Goal: Task Accomplishment & Management: Use online tool/utility

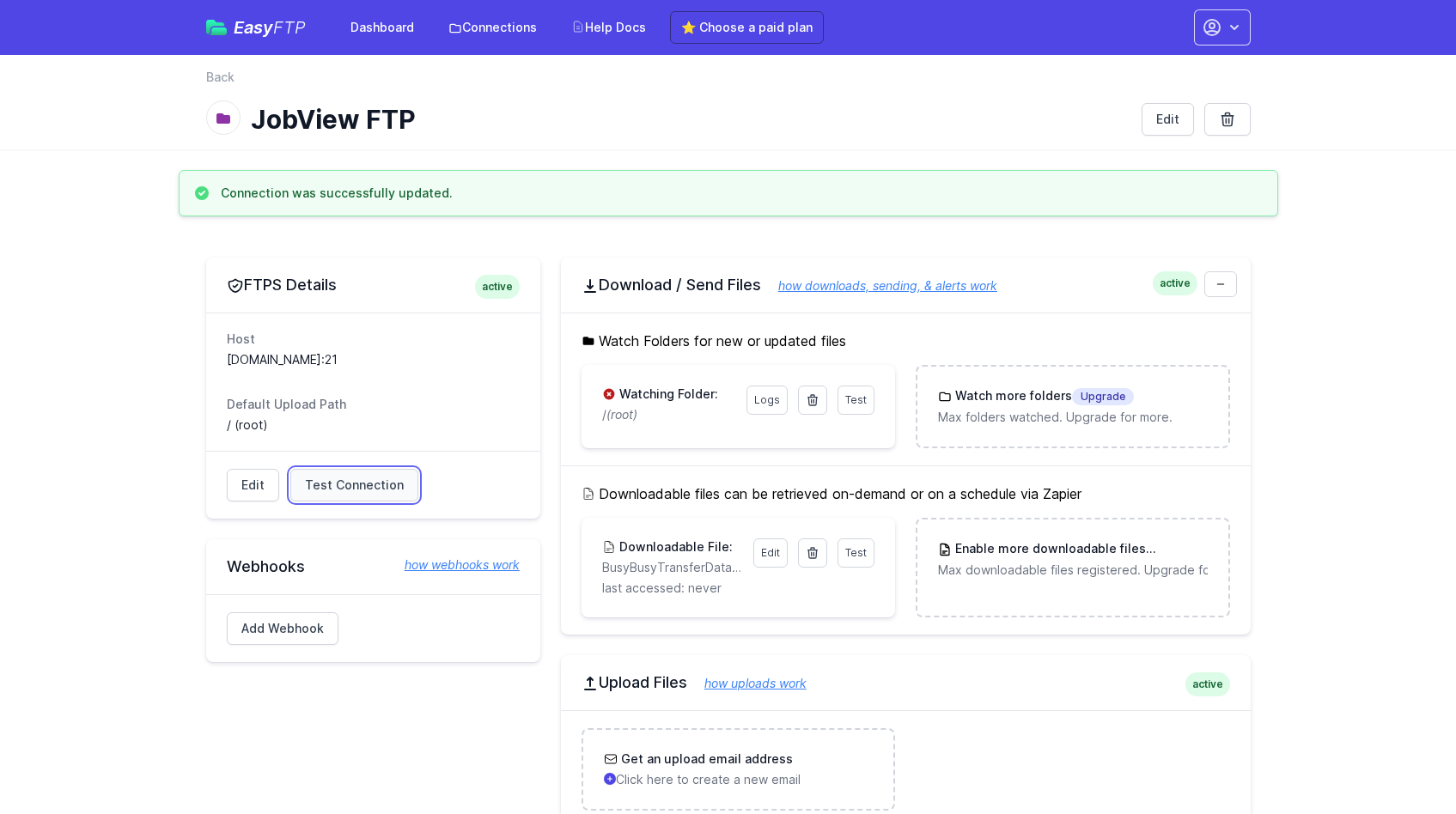
click at [342, 491] on span "Test Connection" at bounding box center [354, 485] width 99 height 17
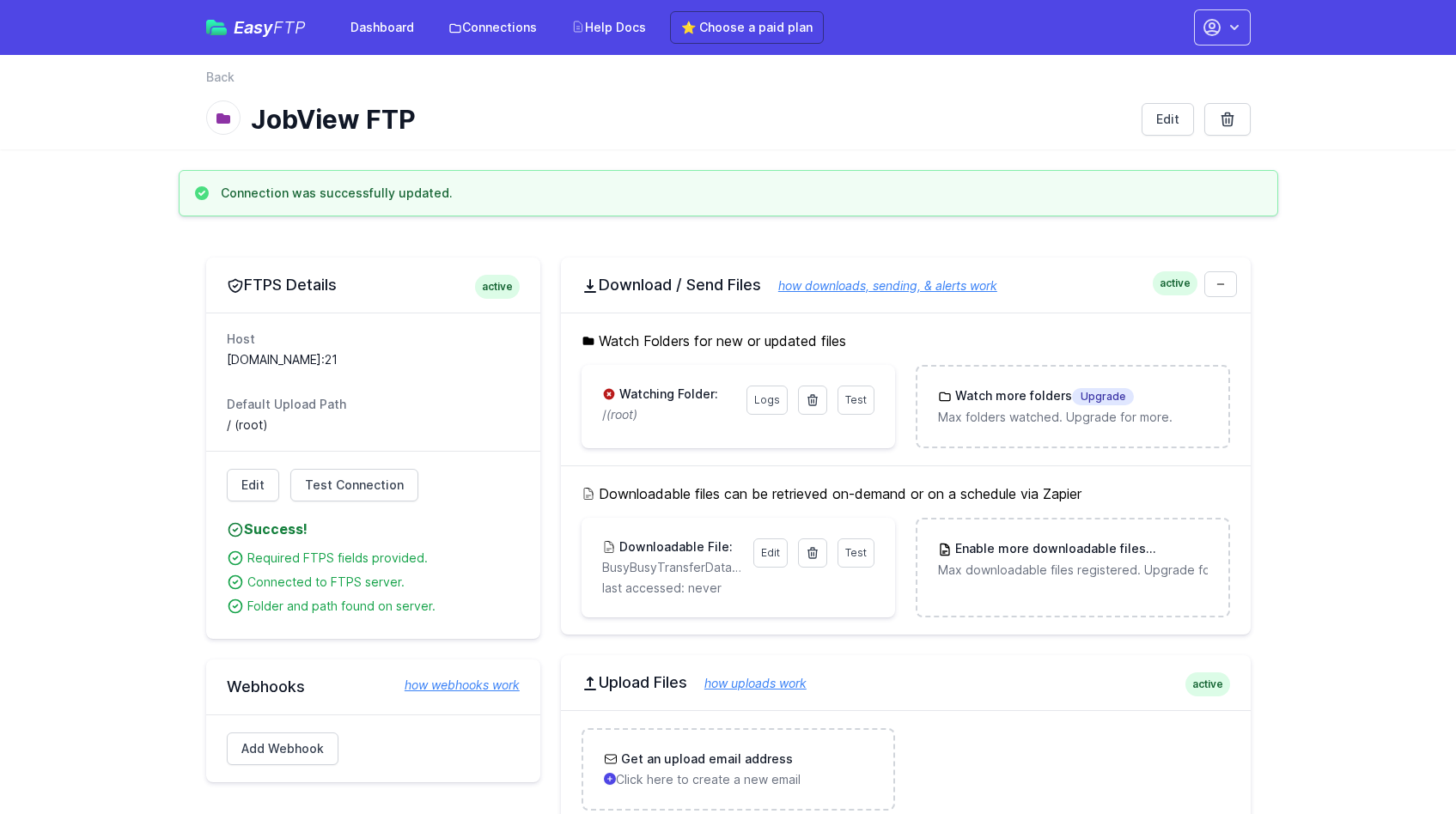
click at [611, 396] on icon at bounding box center [608, 394] width 11 height 11
drag, startPoint x: 696, startPoint y: 394, endPoint x: 713, endPoint y: 400, distance: 18.0
click at [696, 394] on h3 "Watching Folder:" at bounding box center [667, 394] width 102 height 17
click at [768, 395] on link "Logs" at bounding box center [768, 400] width 41 height 30
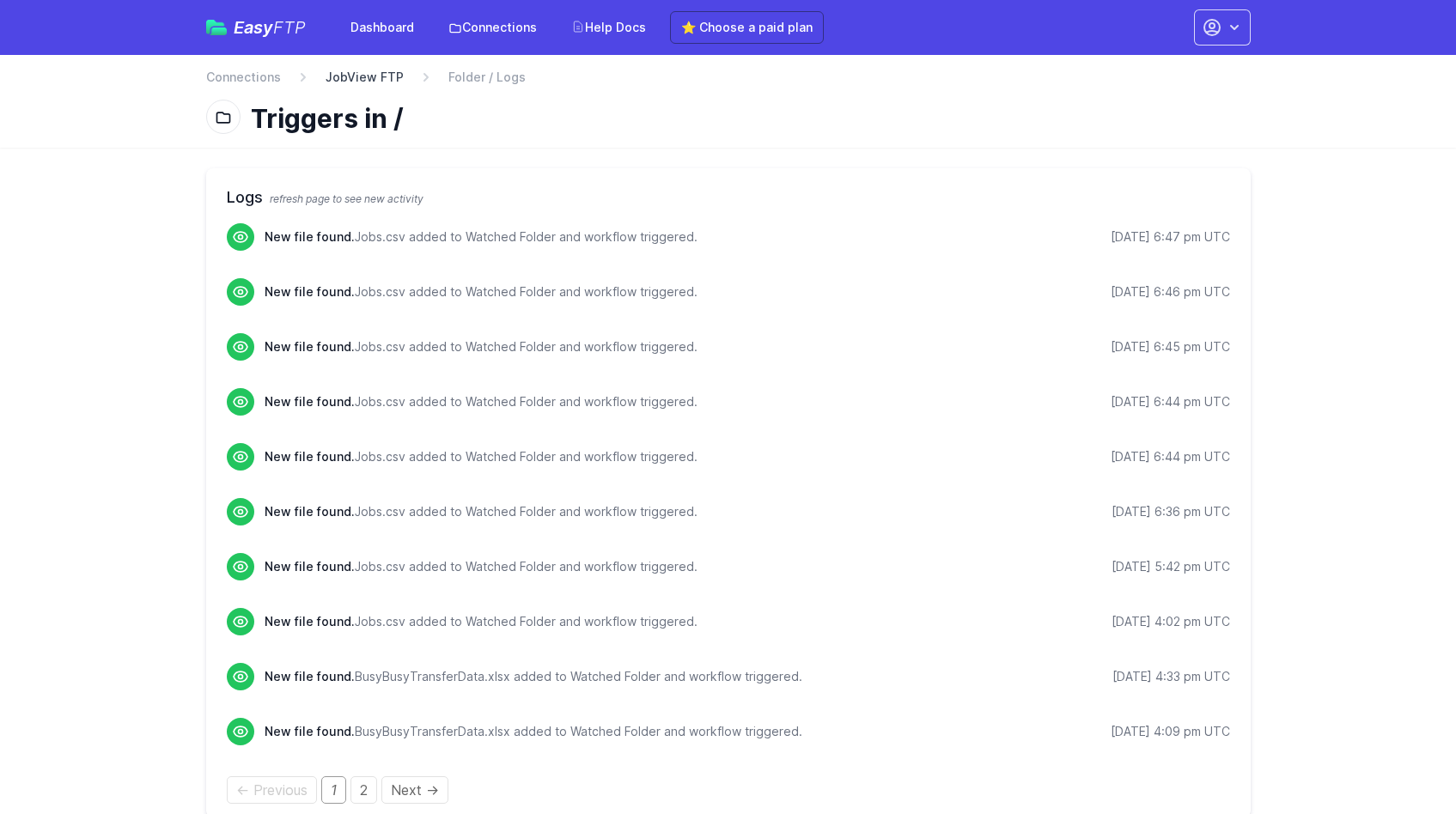
click at [342, 73] on link "JobView FTP" at bounding box center [364, 76] width 78 height 17
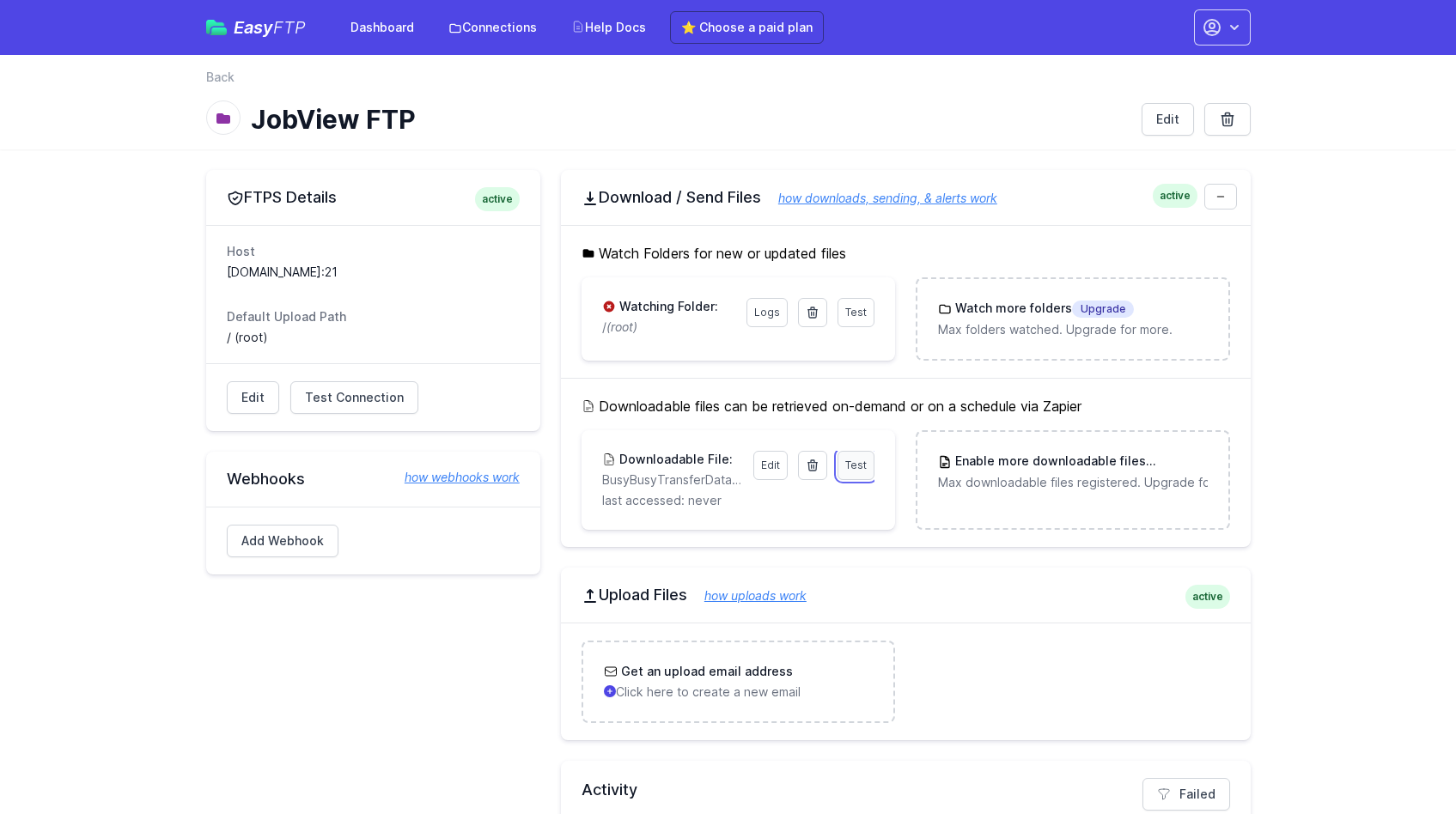
click at [855, 461] on span "Test" at bounding box center [857, 465] width 22 height 13
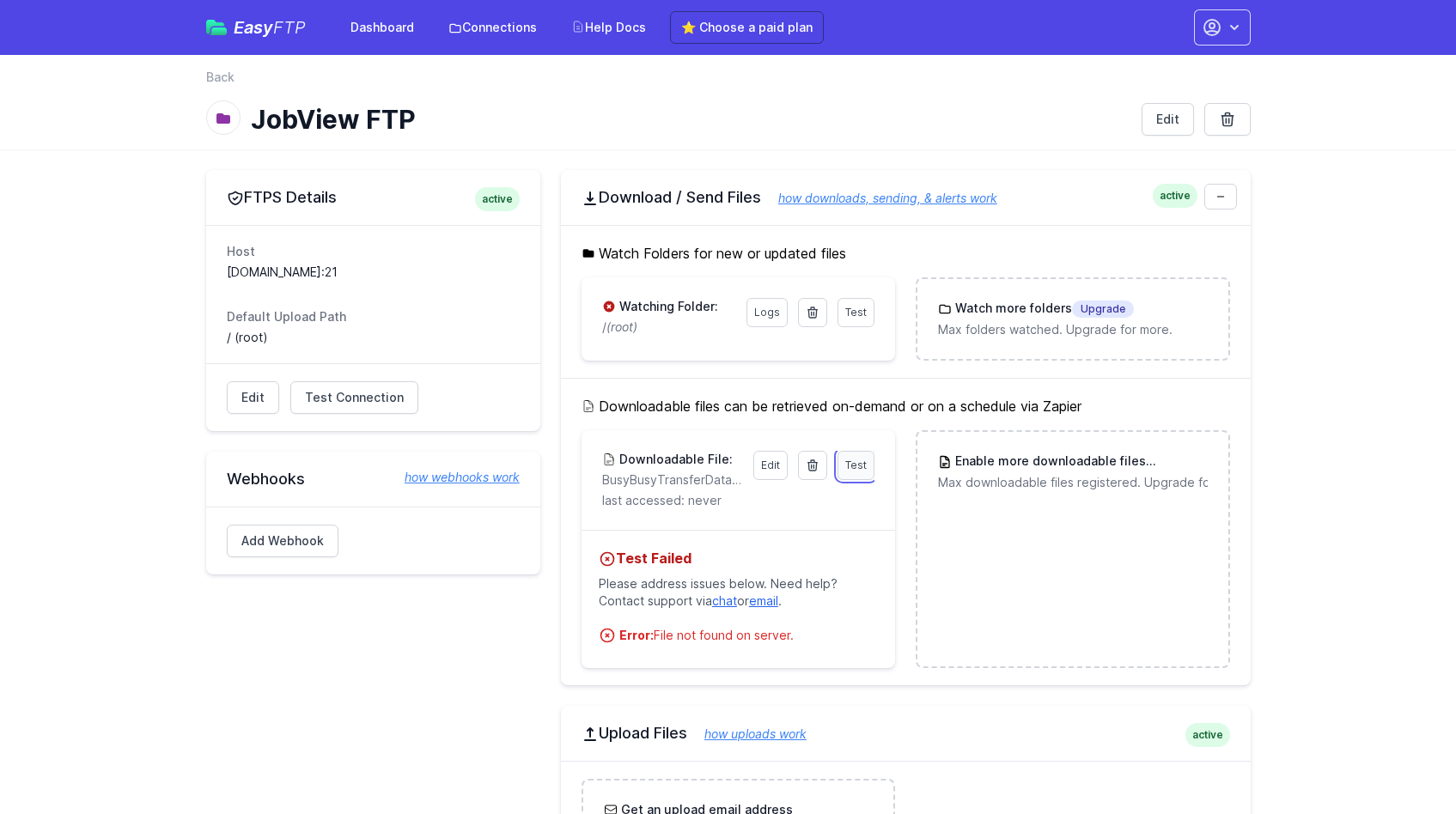
click at [851, 464] on span "Test" at bounding box center [857, 465] width 22 height 13
click at [849, 470] on span "Test" at bounding box center [857, 465] width 22 height 13
